Goal: Task Accomplishment & Management: Complete application form

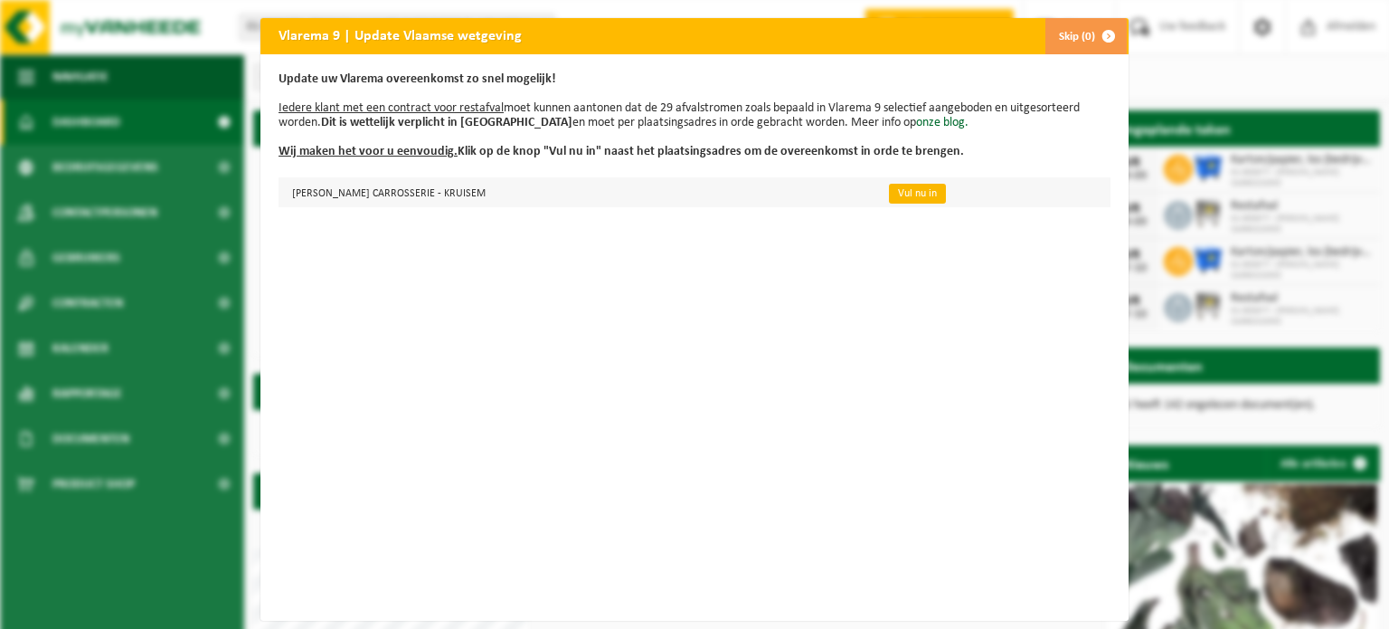
click at [898, 195] on link "Vul nu in" at bounding box center [917, 194] width 57 height 20
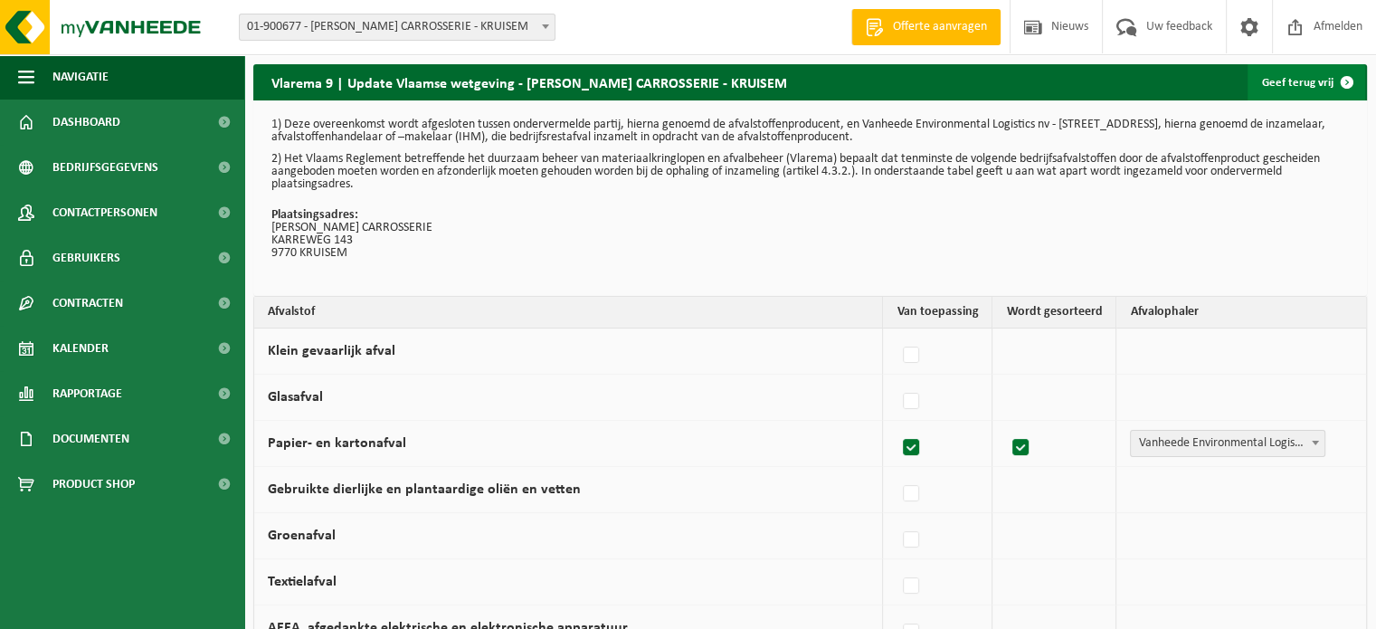
click at [1324, 85] on link "Geef terug vrij" at bounding box center [1306, 82] width 118 height 36
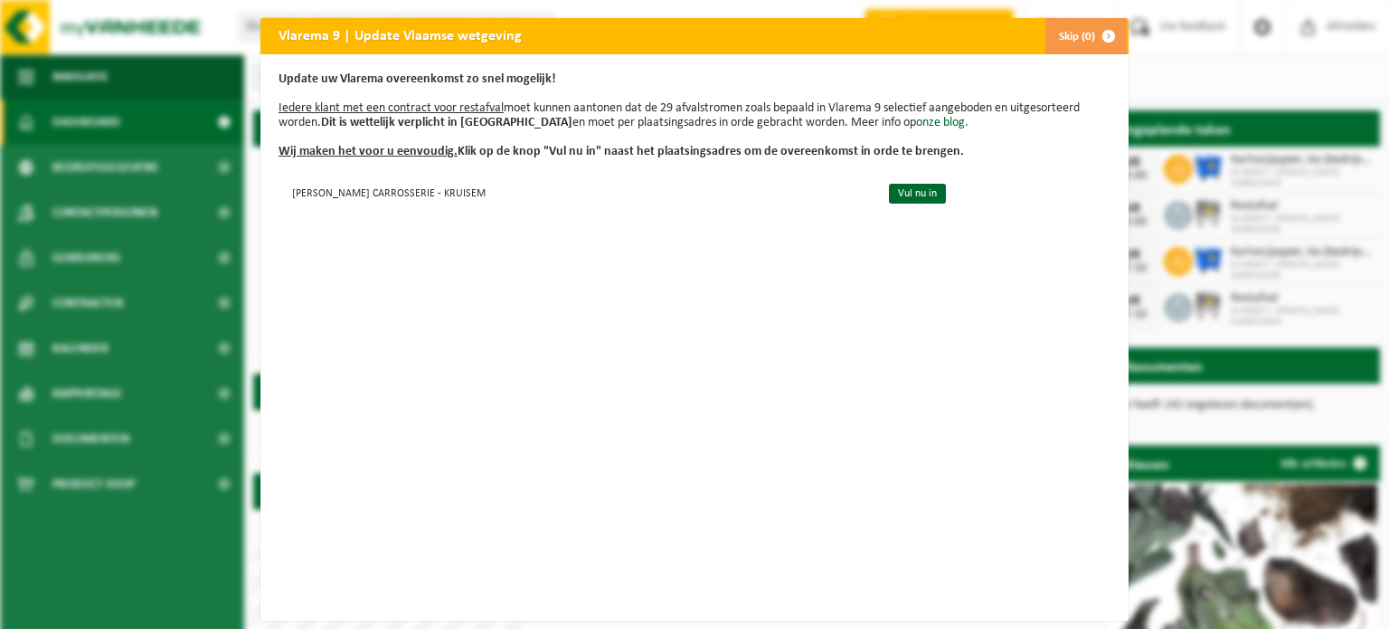
click at [1103, 30] on span "button" at bounding box center [1109, 36] width 36 height 36
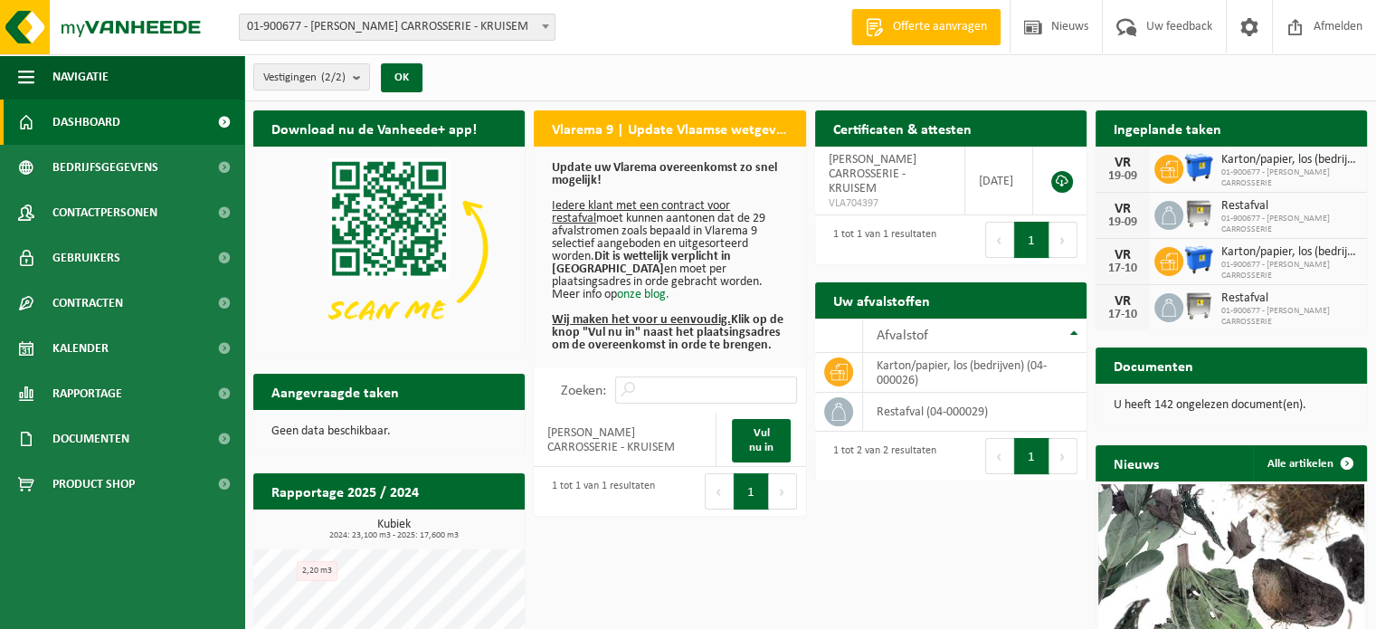
click at [617, 294] on link "onze blog." at bounding box center [643, 295] width 52 height 14
click at [760, 430] on link "Vul nu in" at bounding box center [761, 440] width 58 height 43
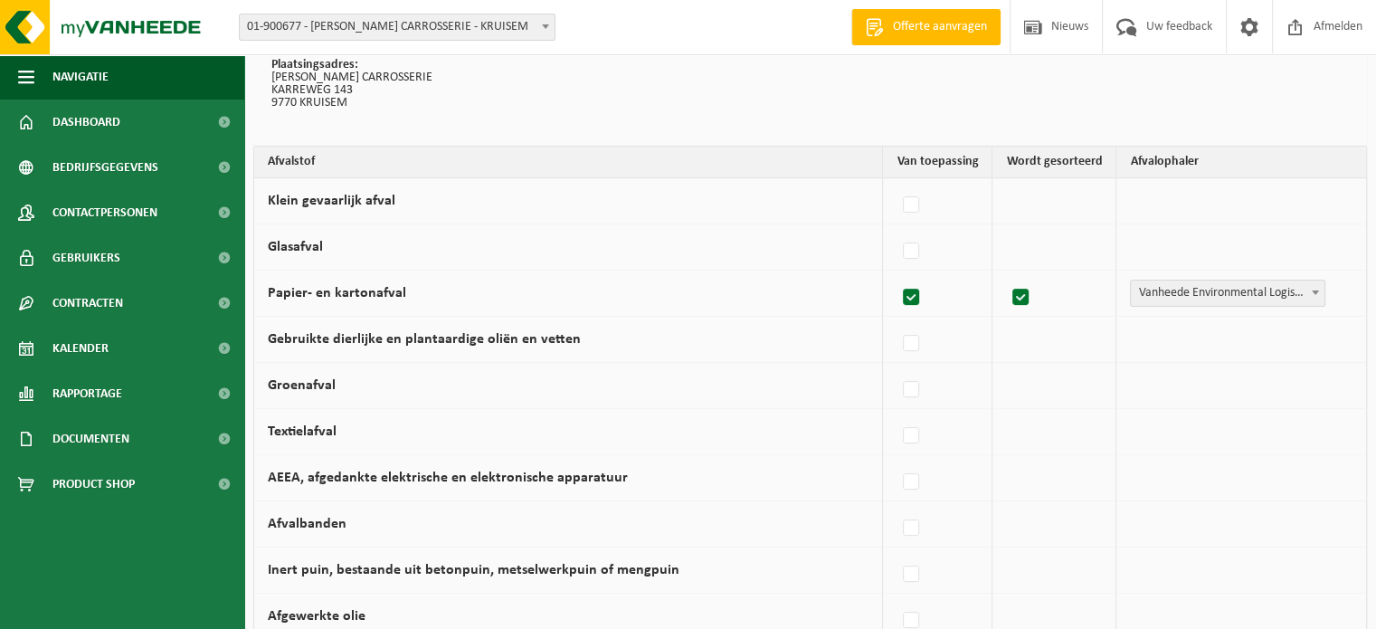
scroll to position [271, 0]
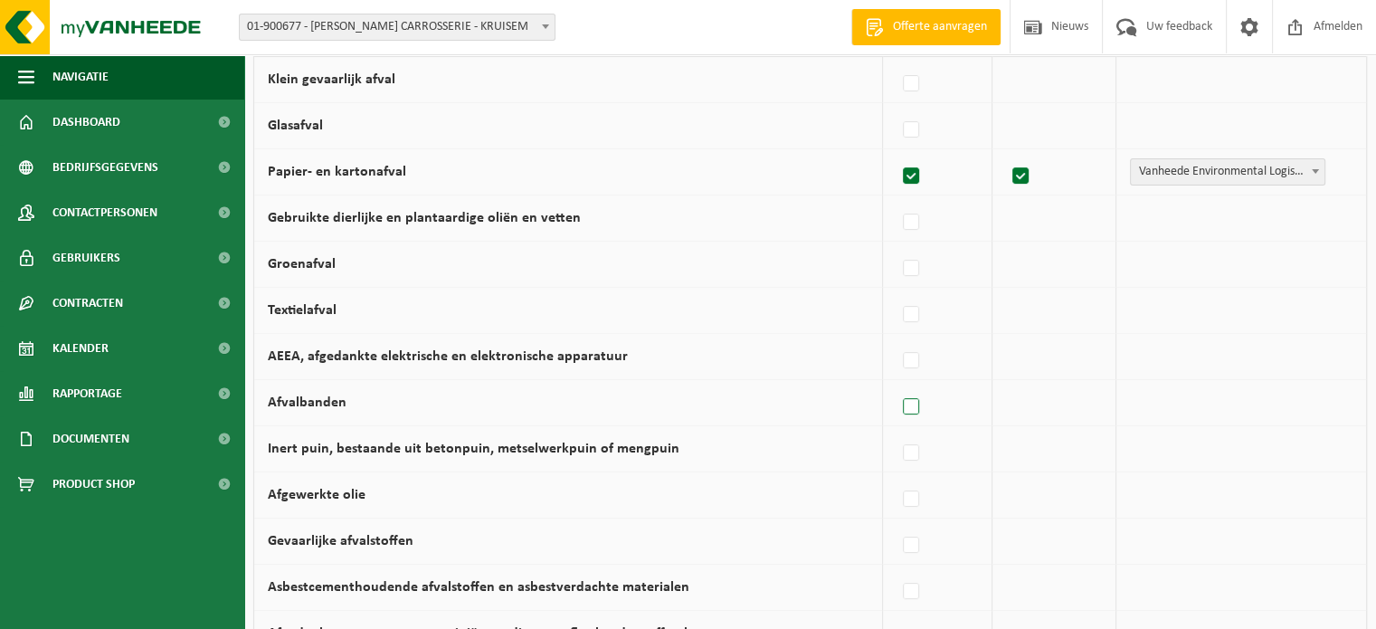
click at [914, 408] on label at bounding box center [911, 406] width 25 height 27
click at [896, 384] on input "Afvalbanden" at bounding box center [895, 383] width 1 height 1
checkbox input "true"
click at [1018, 406] on label at bounding box center [1016, 406] width 25 height 27
click at [1001, 384] on input "checkbox" at bounding box center [1000, 383] width 1 height 1
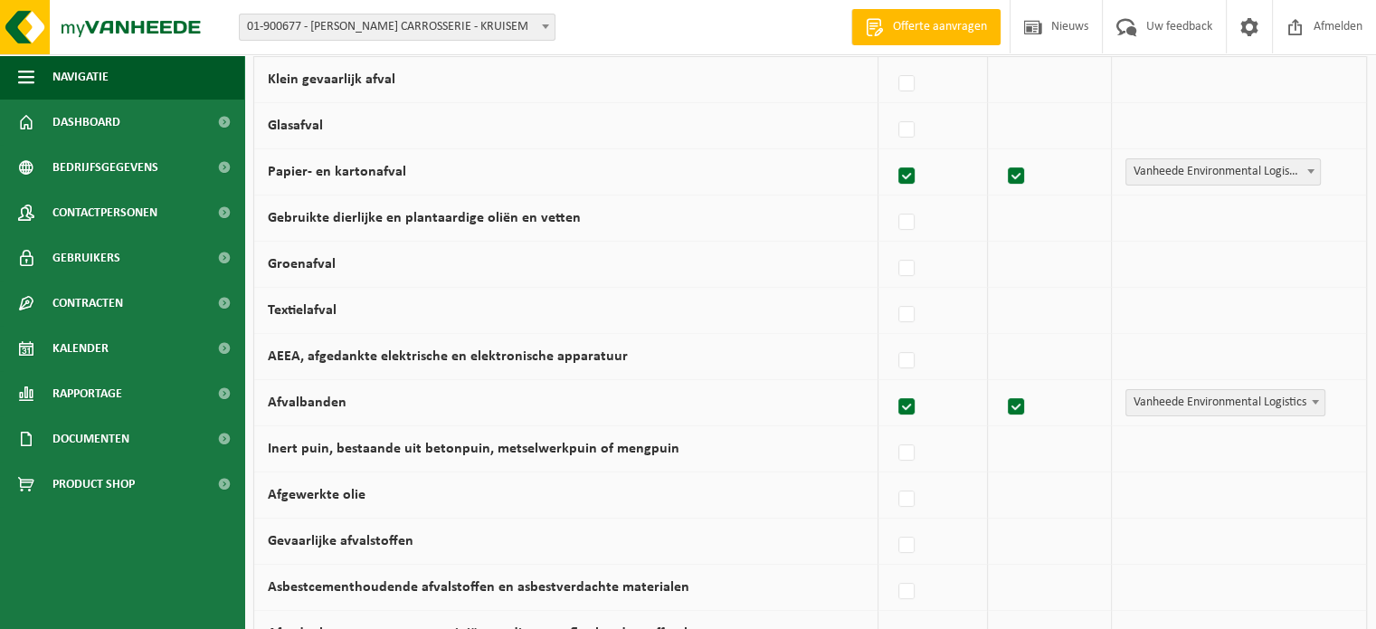
checkbox input "false"
click at [912, 406] on label at bounding box center [911, 406] width 25 height 27
click at [896, 384] on input "Afvalbanden" at bounding box center [895, 383] width 1 height 1
checkbox input "false"
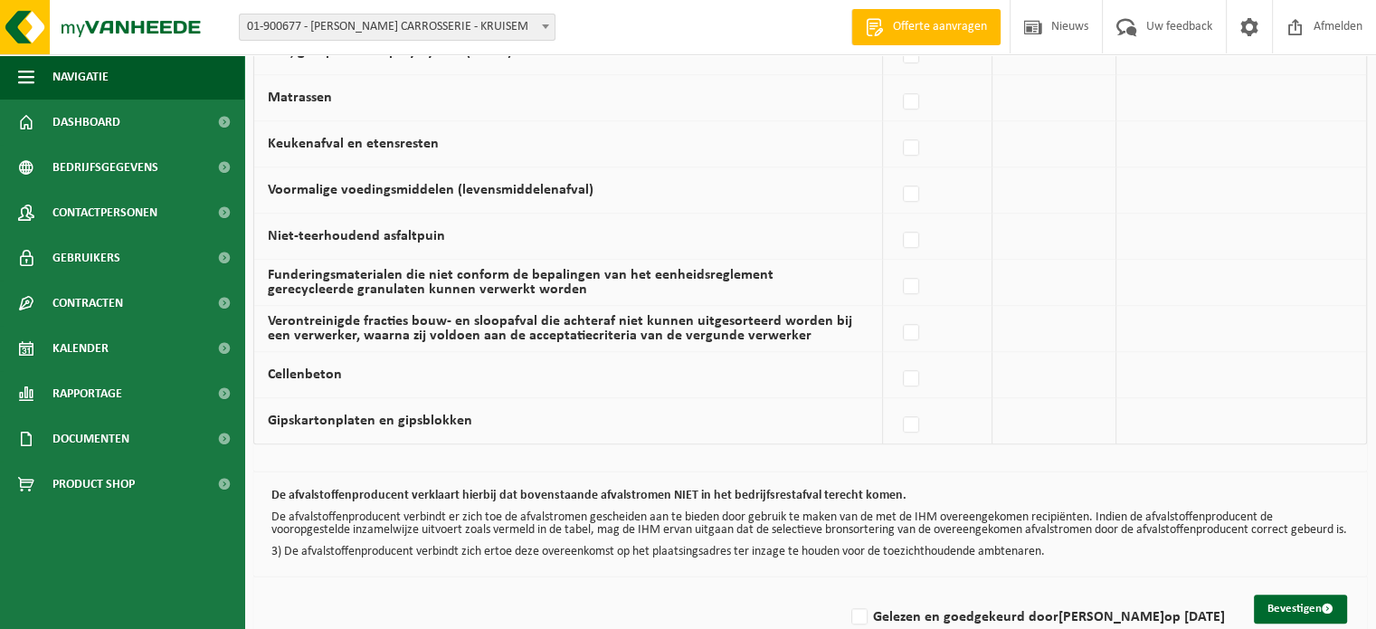
scroll to position [1266, 0]
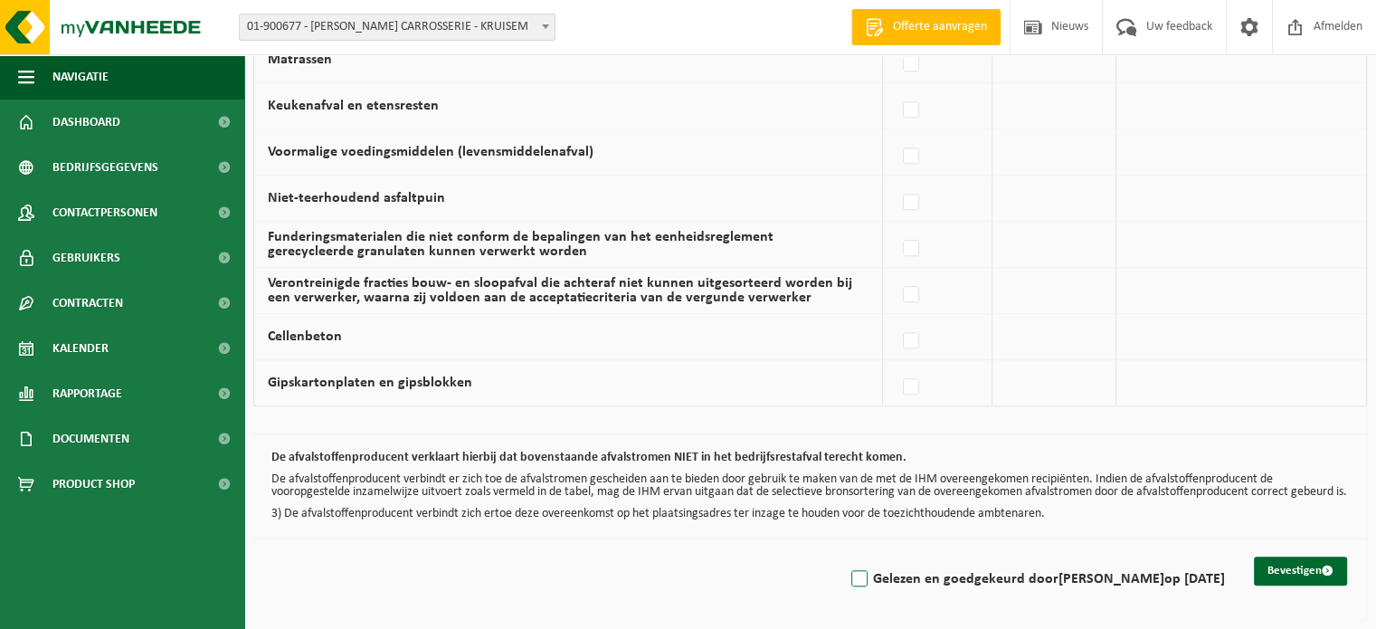
click at [847, 573] on label "Gelezen en goedgekeurd door JOHAN DE KETELE op 04/09/25" at bounding box center [1035, 578] width 377 height 27
click at [844, 556] on input "Gelezen en goedgekeurd door JOHAN DE KETELE op 04/09/25" at bounding box center [844, 555] width 1 height 1
checkbox input "true"
click at [1295, 569] on button "Bevestigen" at bounding box center [1300, 570] width 93 height 29
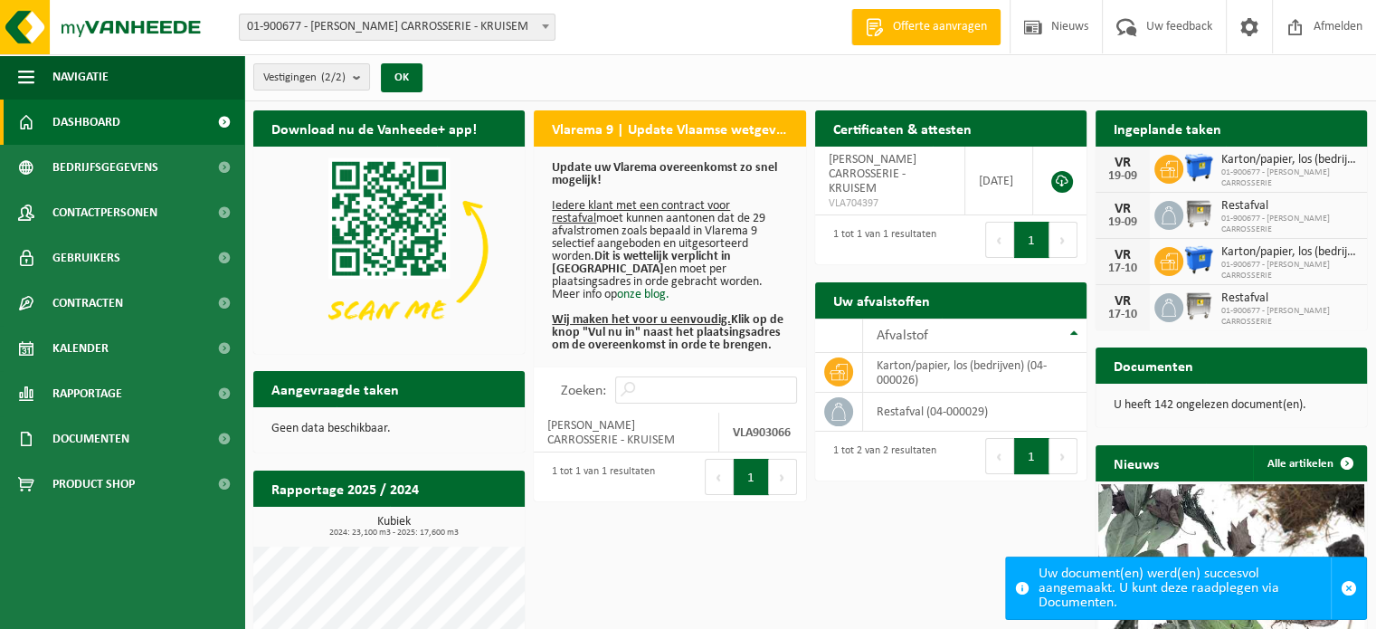
click at [1172, 363] on h2 "Documenten" at bounding box center [1153, 364] width 116 height 35
click at [1262, 426] on div "Documenten Bekijk uw documenten U heeft 142 ongelezen document(en)." at bounding box center [1231, 387] width 280 height 98
click at [1349, 459] on span at bounding box center [1347, 463] width 36 height 36
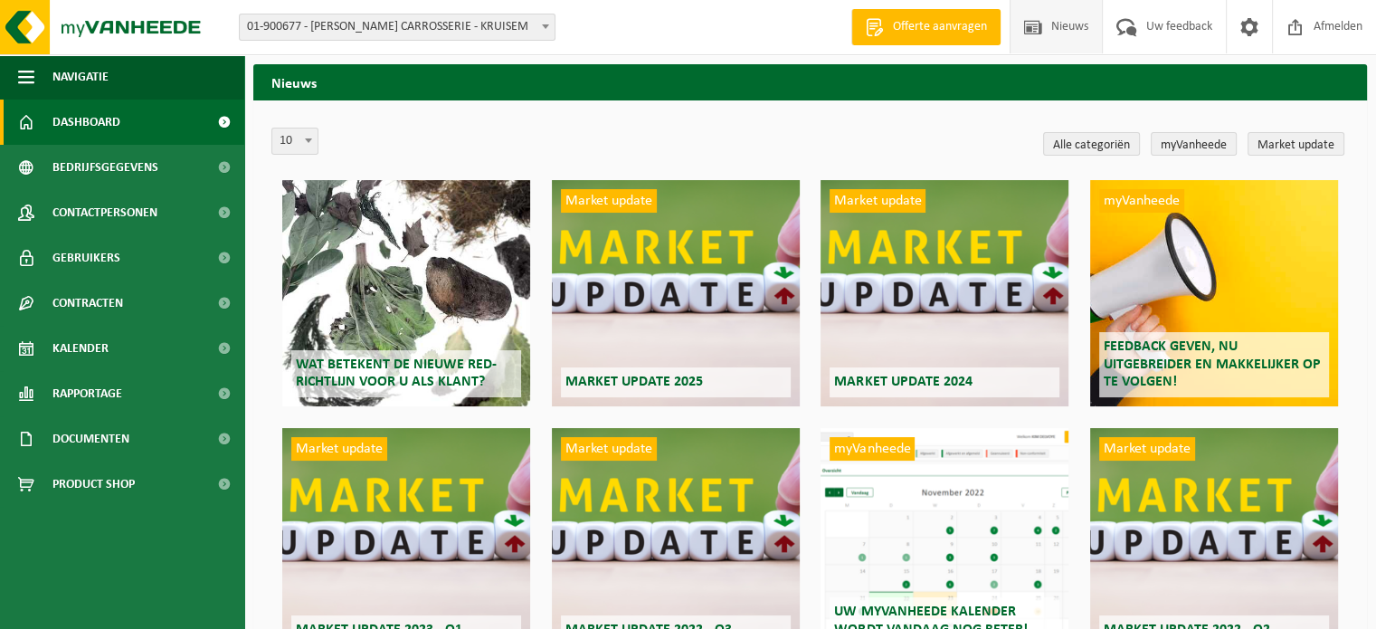
click at [98, 121] on span "Dashboard" at bounding box center [86, 121] width 68 height 45
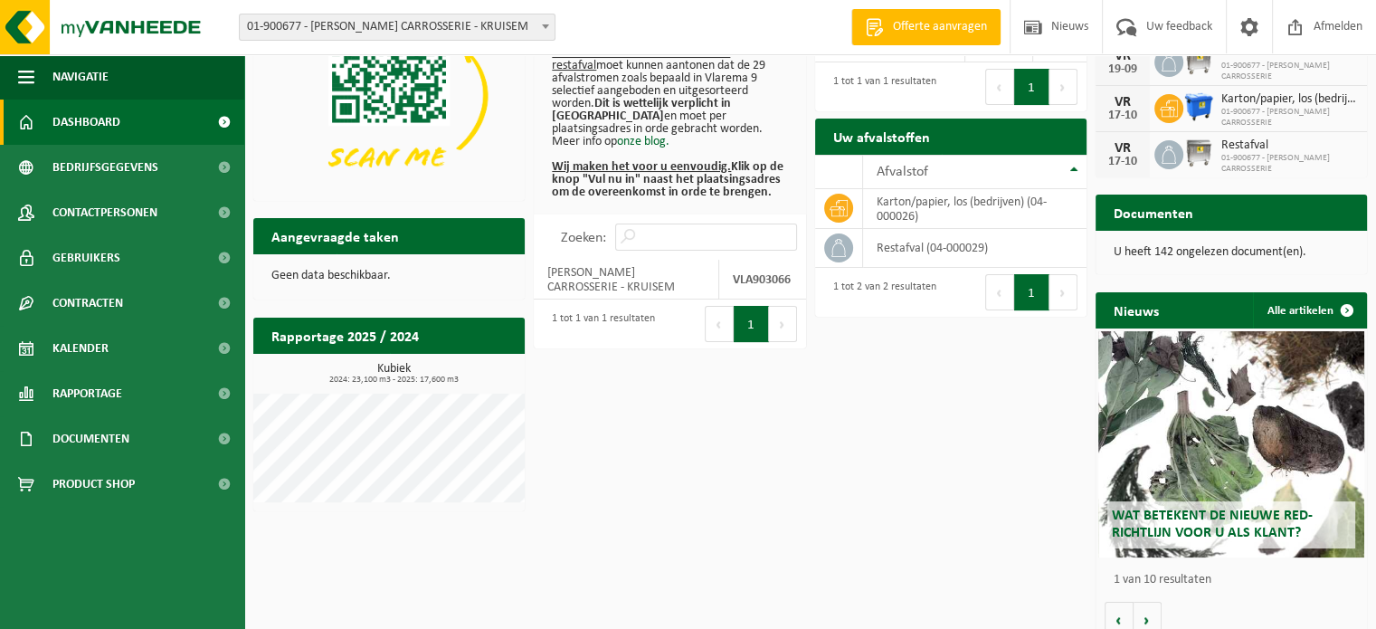
scroll to position [170, 0]
